Goal: Task Accomplishment & Management: Manage account settings

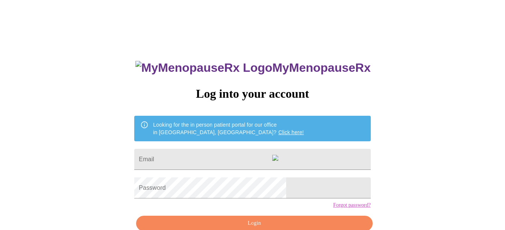
scroll to position [40, 0]
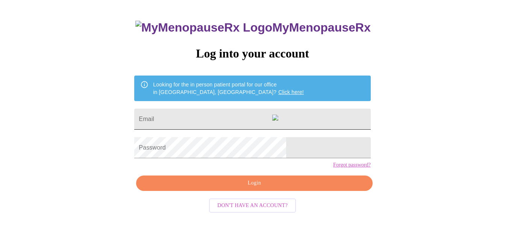
click at [190, 115] on input "Email" at bounding box center [252, 119] width 236 height 21
type input "[EMAIL_ADDRESS][DOMAIN_NAME]"
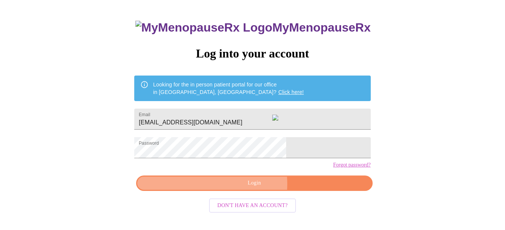
click at [241, 188] on span "Login" at bounding box center [254, 182] width 219 height 9
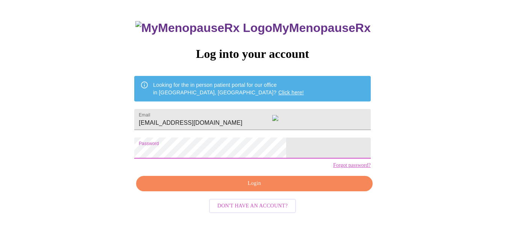
click at [249, 188] on span "Login" at bounding box center [254, 183] width 219 height 9
click at [230, 188] on span "Login" at bounding box center [254, 183] width 219 height 9
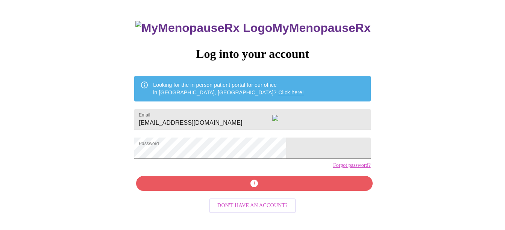
click at [333, 168] on link "Forgot password?" at bounding box center [352, 165] width 38 height 6
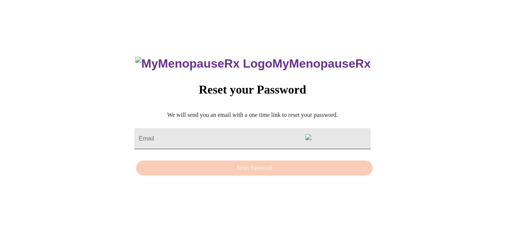
click at [189, 128] on input "Email" at bounding box center [252, 138] width 236 height 21
type input "[EMAIL_ADDRESS][DOMAIN_NAME]"
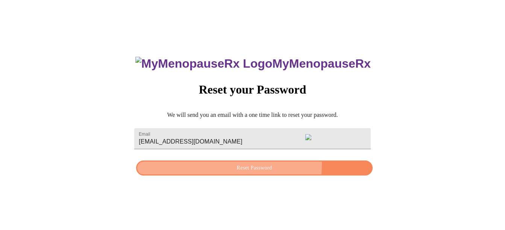
click at [218, 163] on button "Reset Password" at bounding box center [254, 167] width 236 height 15
